Goal: Find specific page/section: Find specific page/section

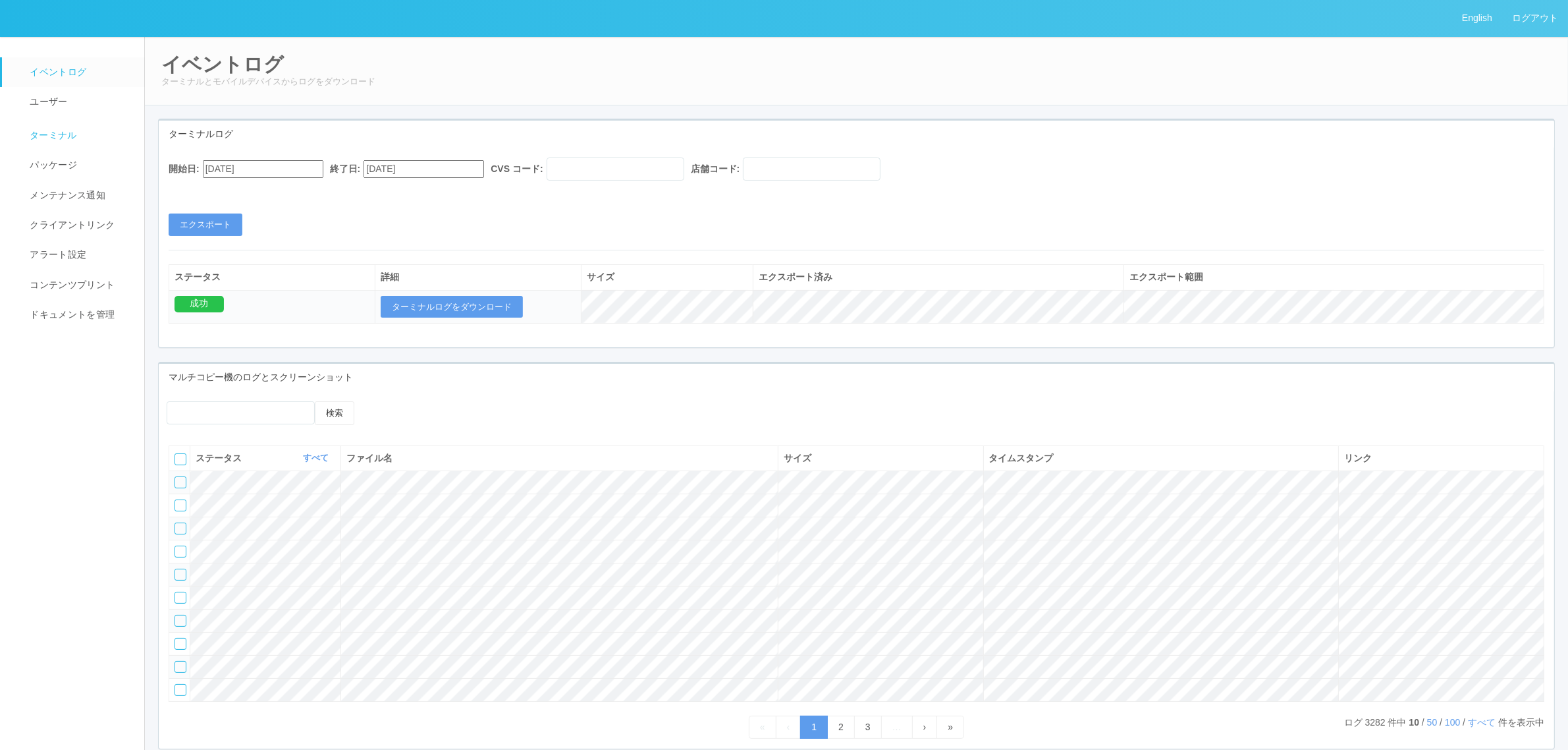
click at [55, 136] on span "ターミナル" at bounding box center [52, 135] width 51 height 11
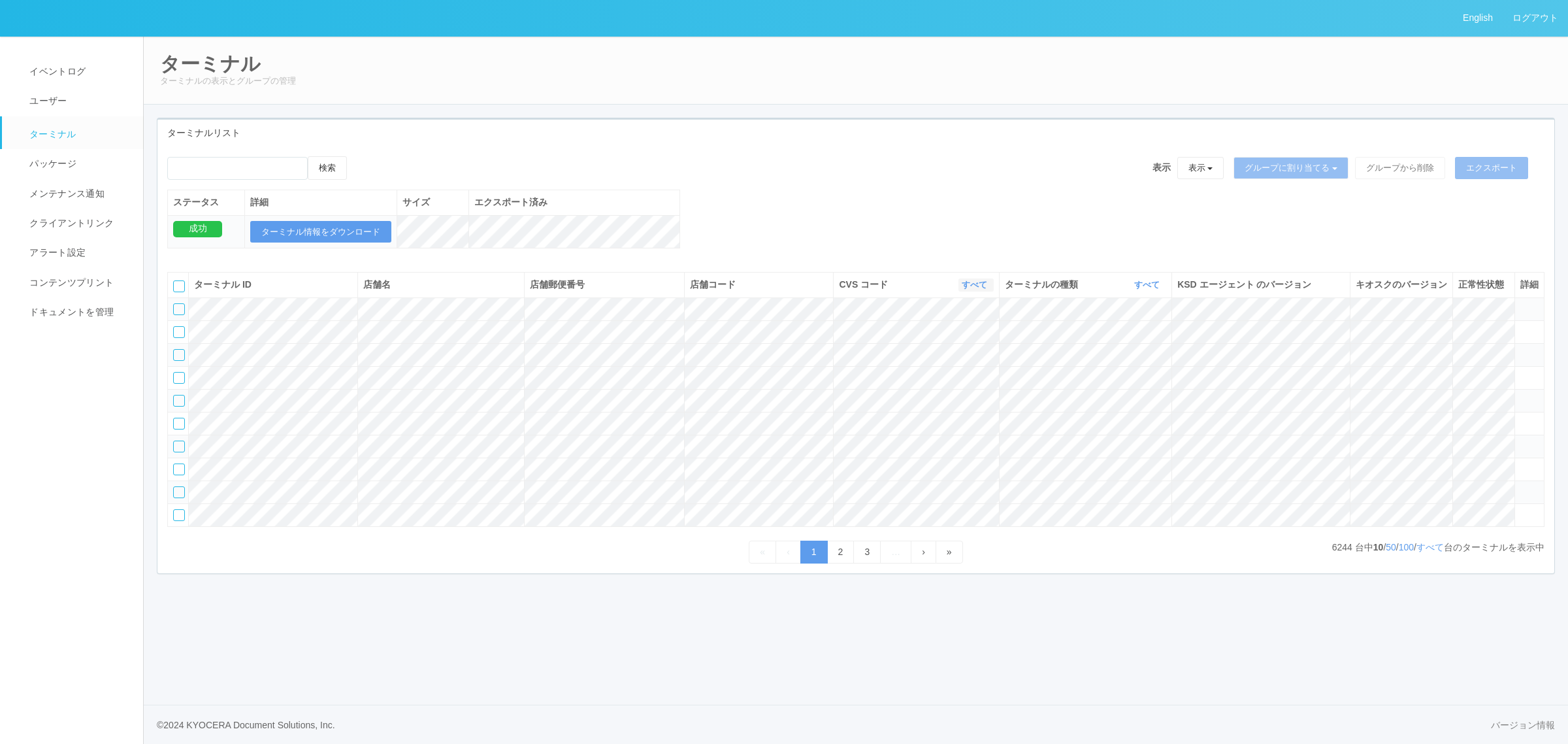
click at [970, 290] on link "すべて" at bounding box center [976, 284] width 28 height 10
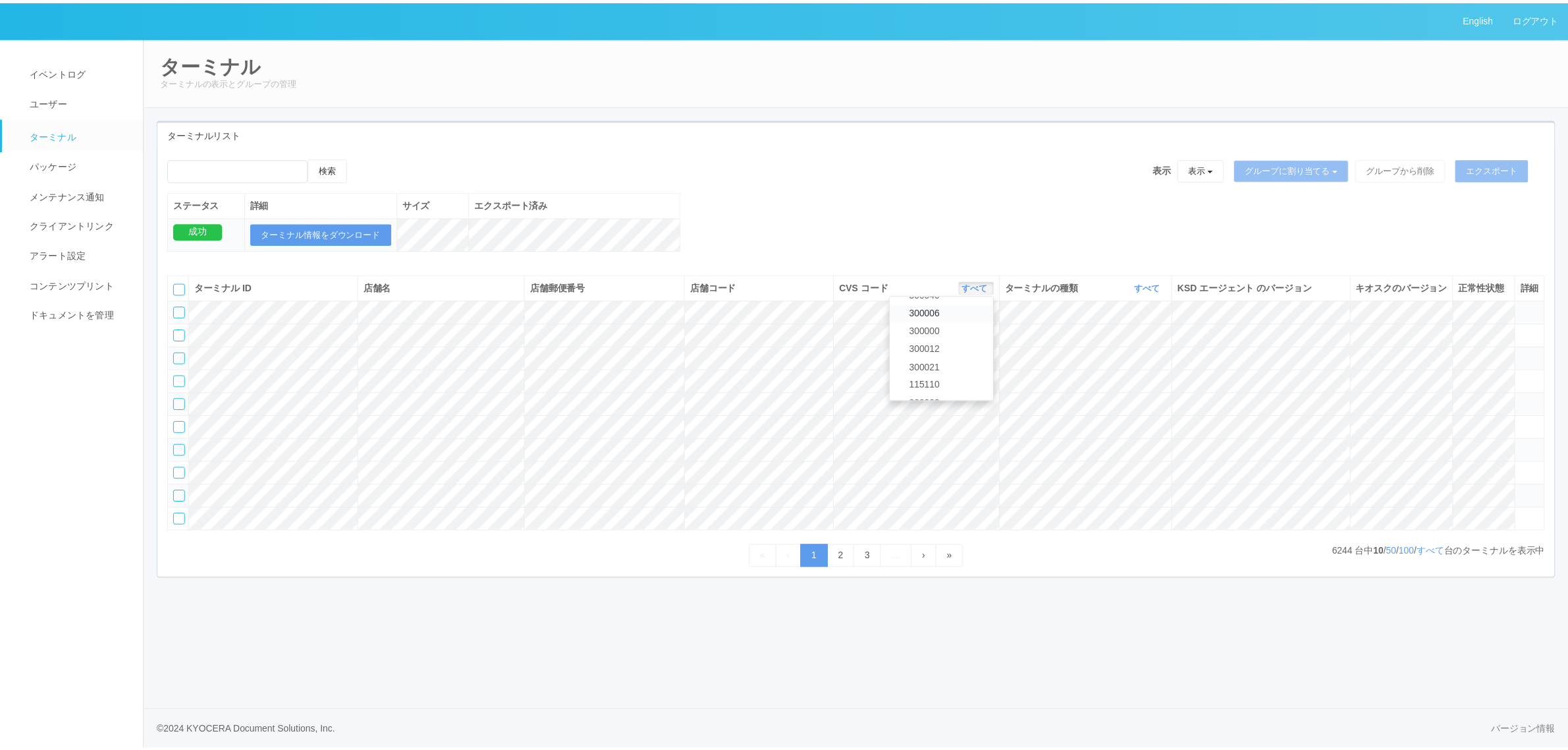
scroll to position [568, 0]
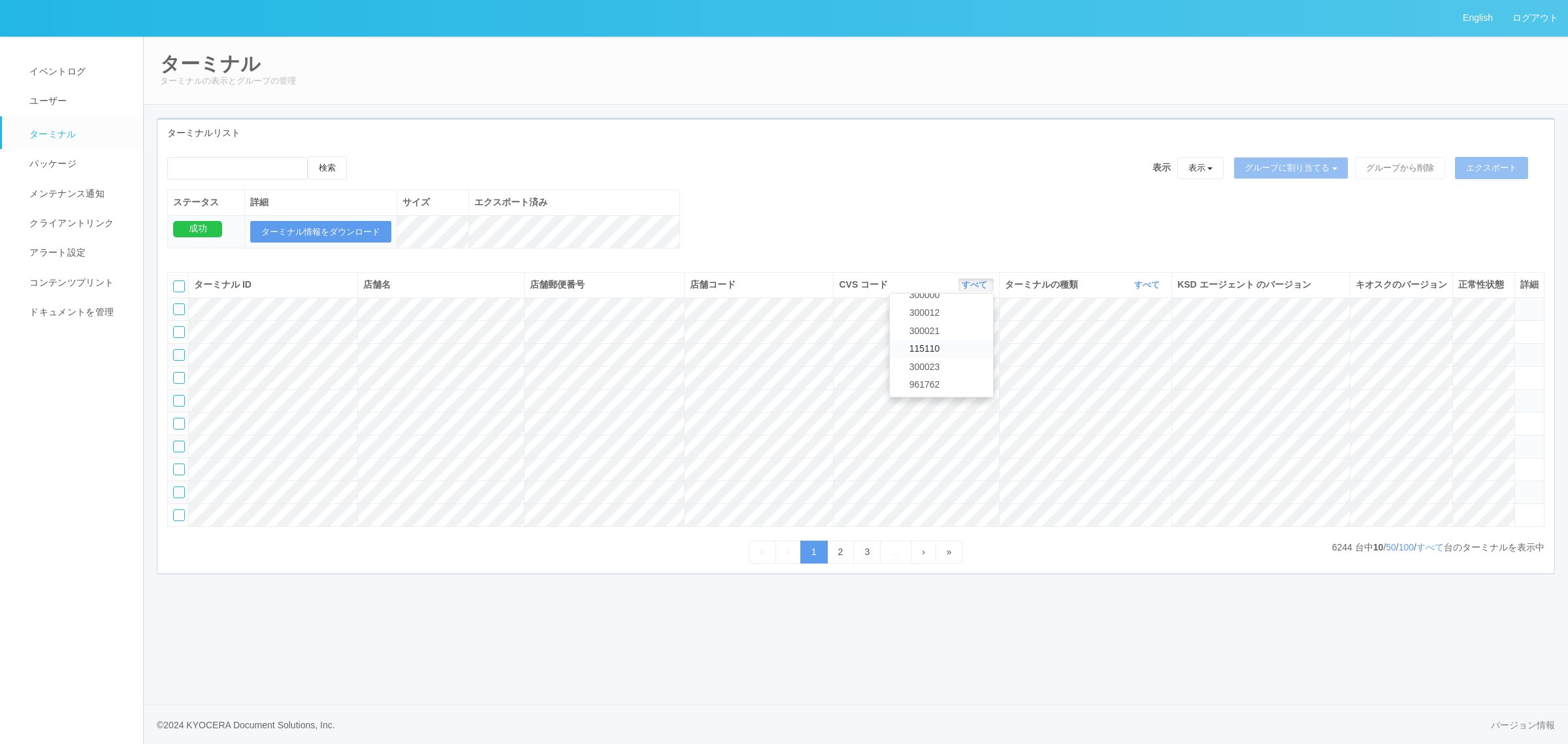
click at [954, 357] on link "115110" at bounding box center [941, 349] width 104 height 18
click at [1148, 290] on link "すべて" at bounding box center [1148, 284] width 28 height 10
click at [1111, 345] on span "キオスク" at bounding box center [1096, 339] width 43 height 10
click at [1428, 552] on link "すべて" at bounding box center [1429, 546] width 28 height 10
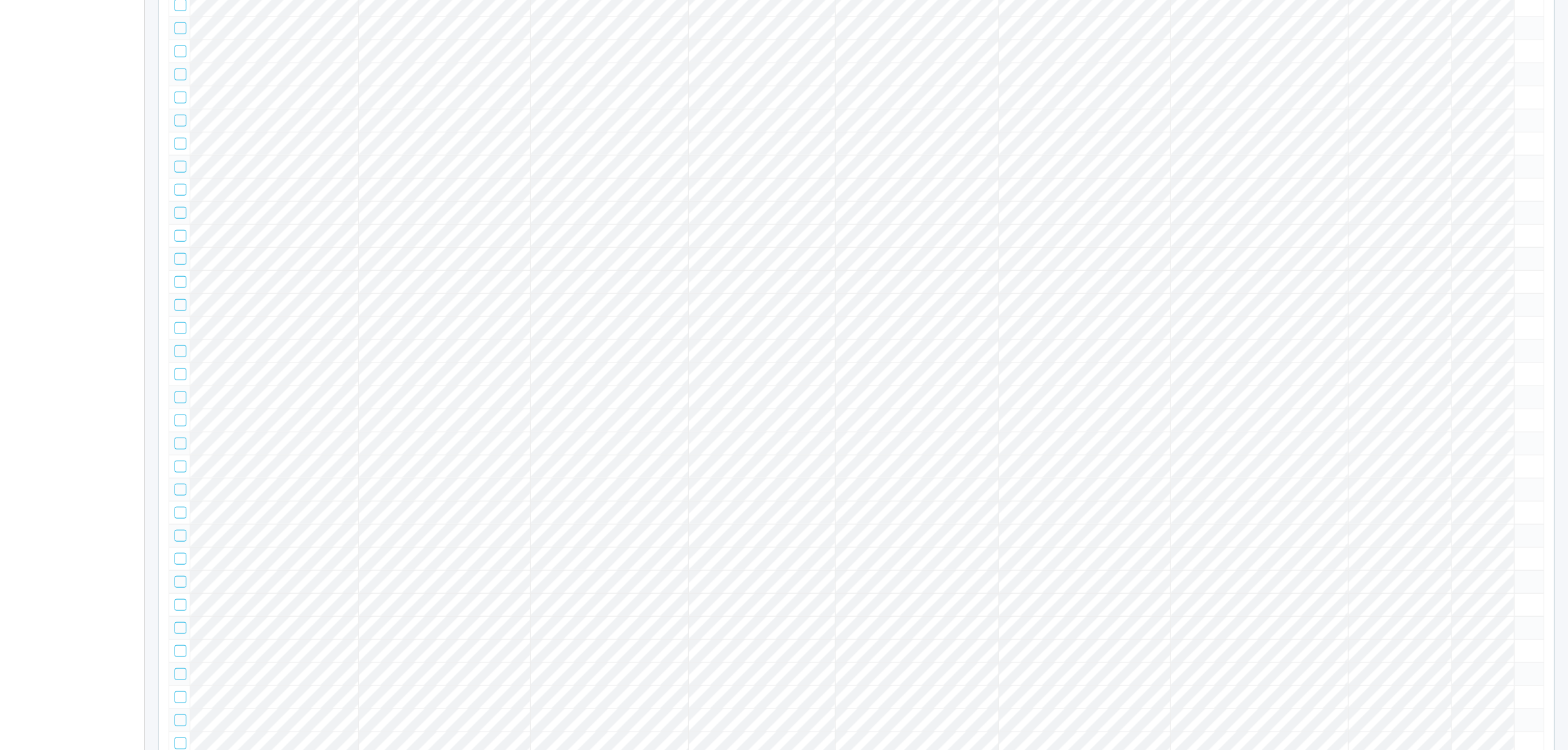
scroll to position [30792, 0]
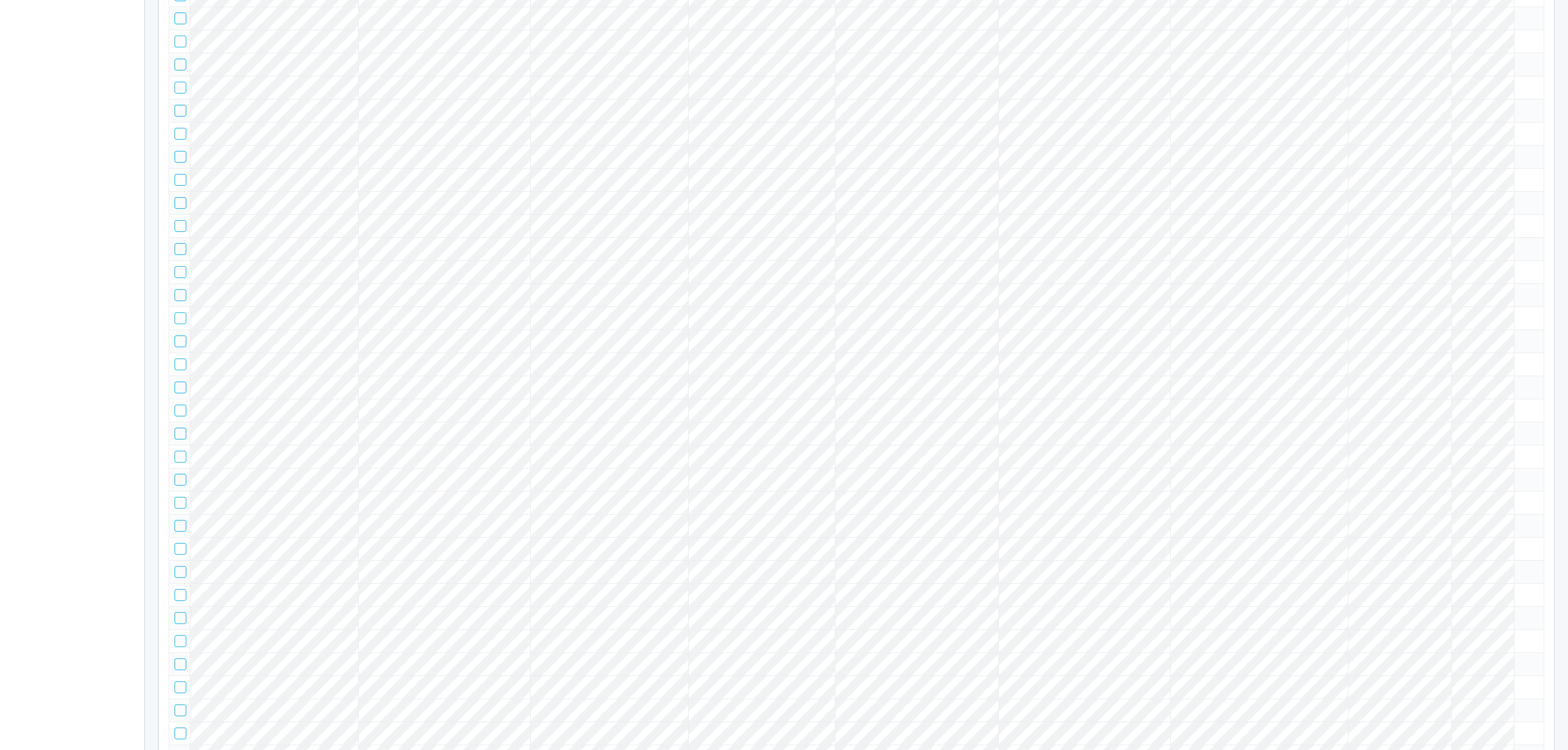
scroll to position [0, 0]
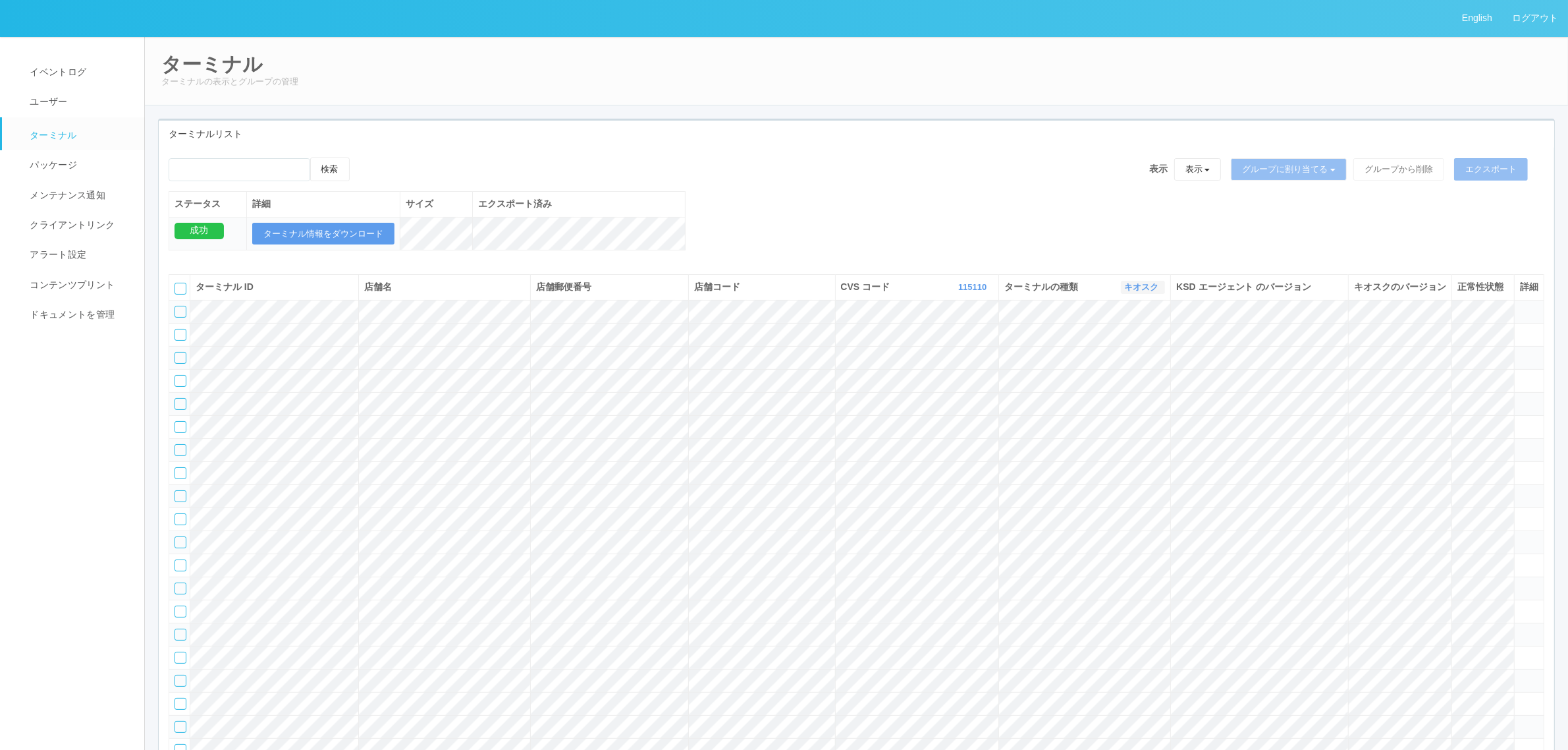
click at [1142, 292] on link "キオスク" at bounding box center [1142, 286] width 37 height 10
click at [1134, 332] on link "すべて" at bounding box center [1111, 324] width 104 height 18
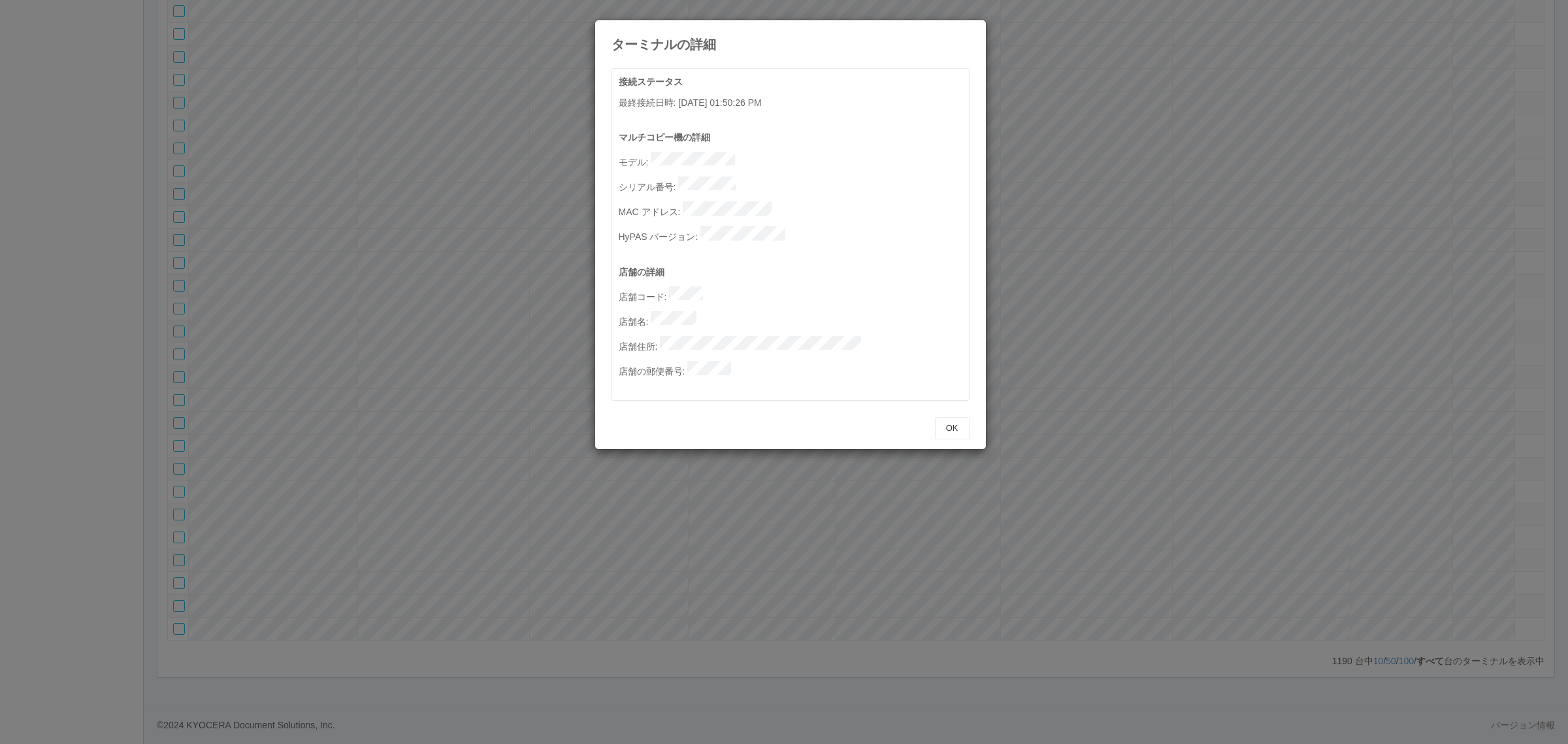
click at [970, 30] on icon at bounding box center [970, 30] width 0 height 0
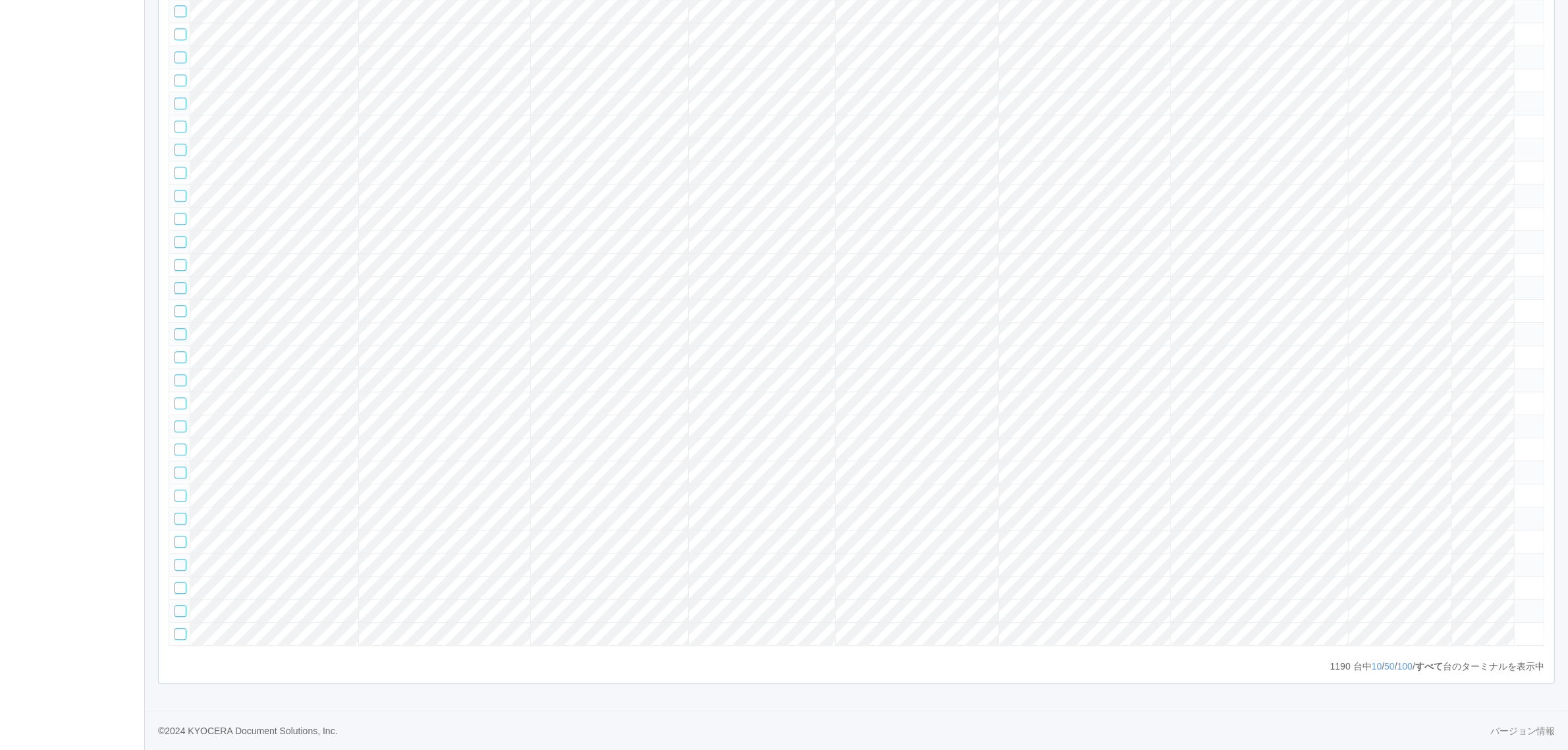
copy div
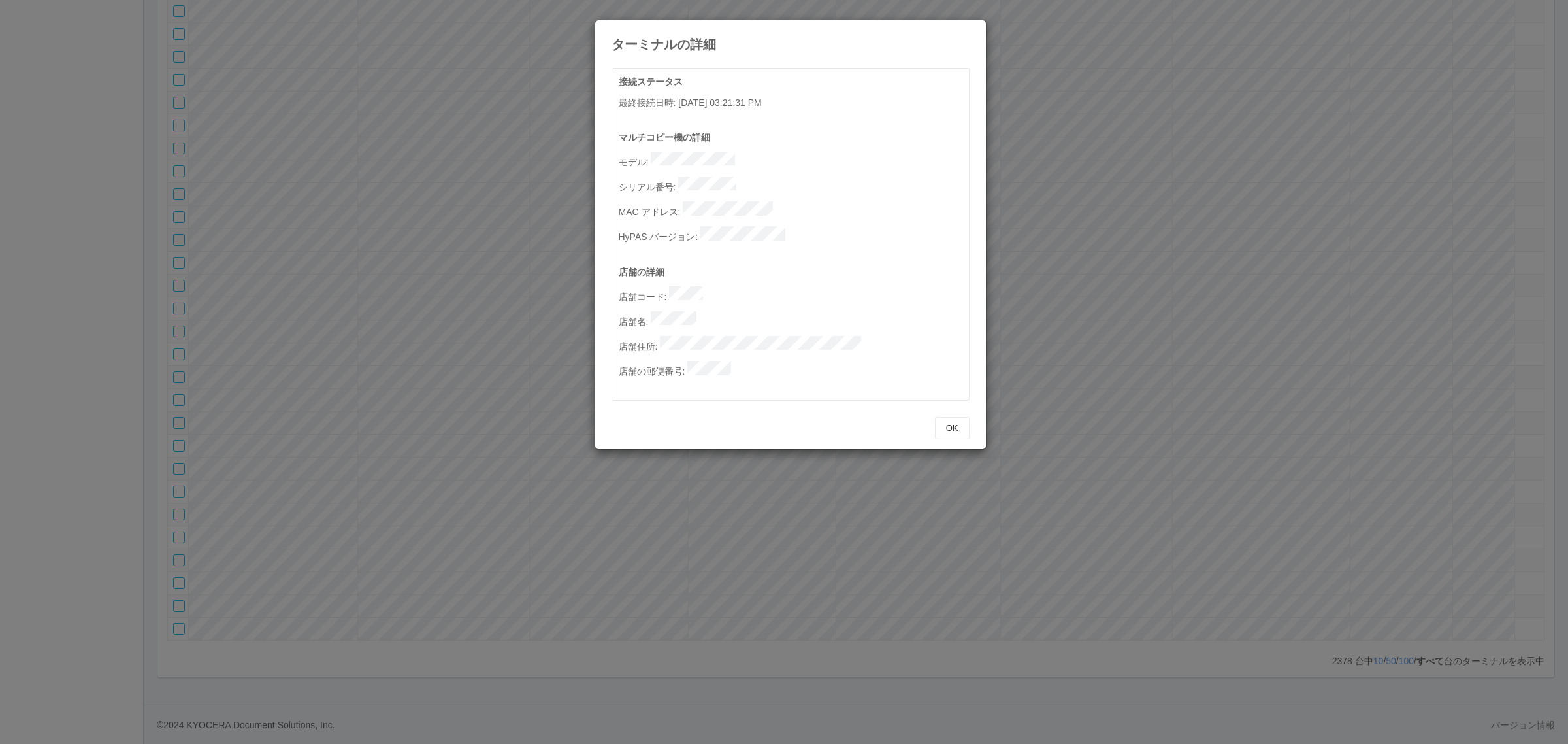
click at [970, 30] on icon at bounding box center [970, 30] width 0 height 0
